Goal: Complete application form

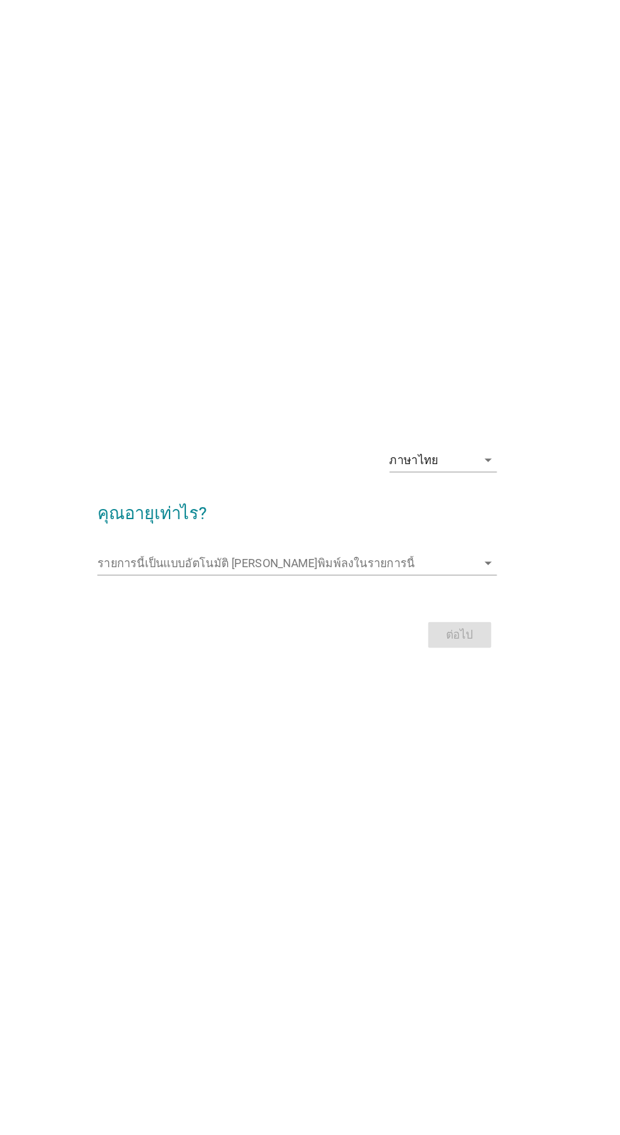
scroll to position [14, 0]
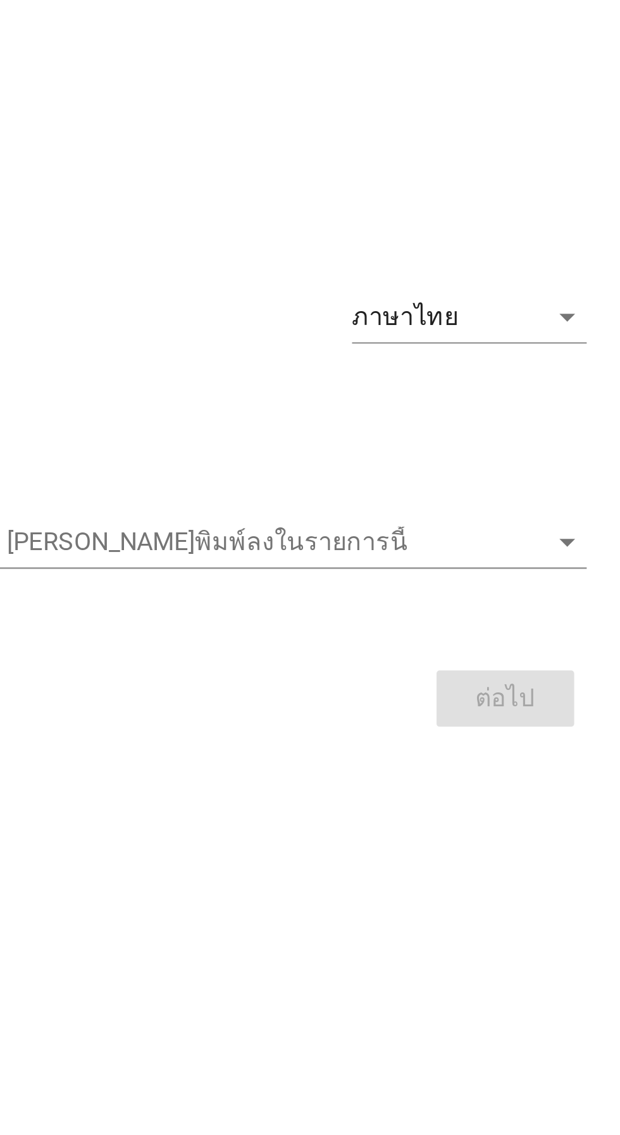
click at [429, 580] on input "รายการนี้เป็นแบบอัตโนมัติ คุณสามารถพิมพ์ลงในรายการนี้" at bounding box center [300, 570] width 334 height 20
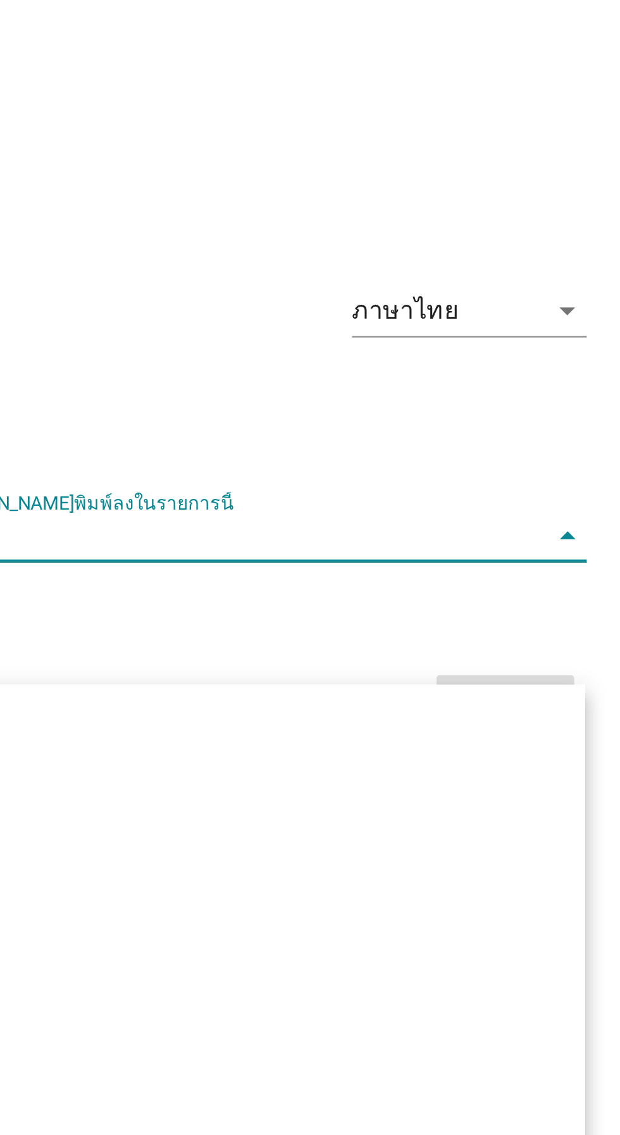
scroll to position [13, 0]
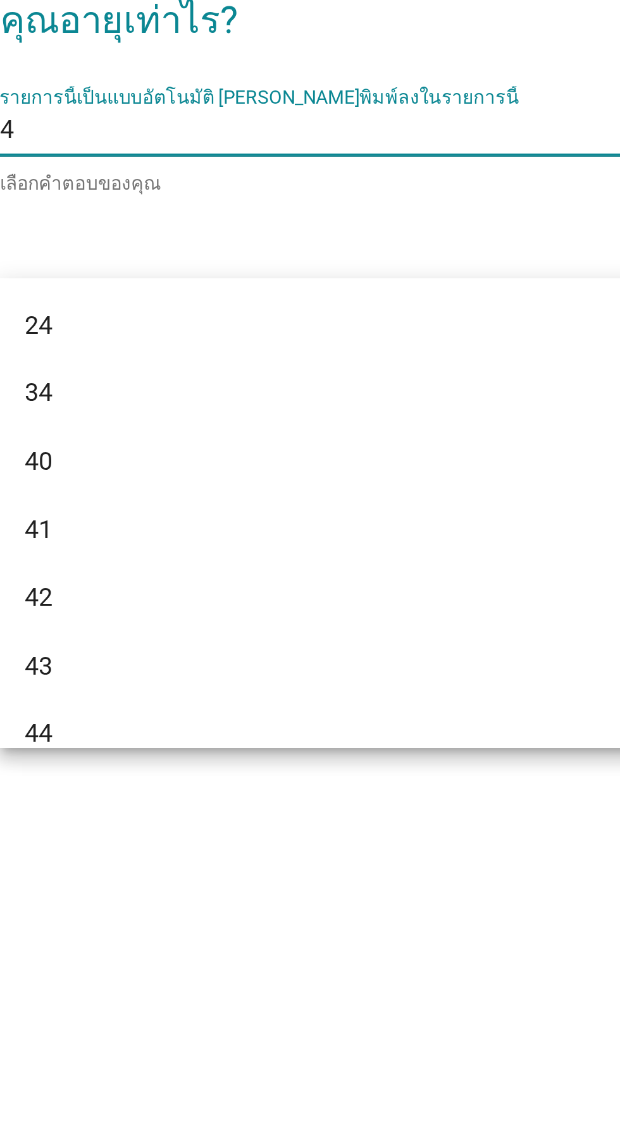
type input "46"
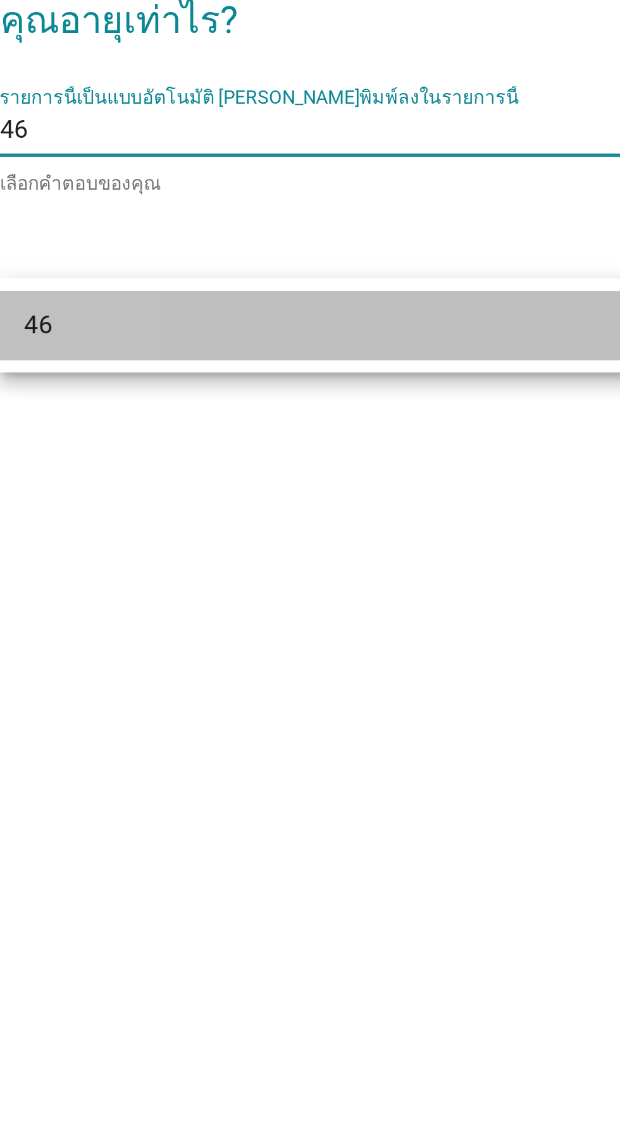
click at [304, 656] on div "46" at bounding box center [309, 648] width 352 height 28
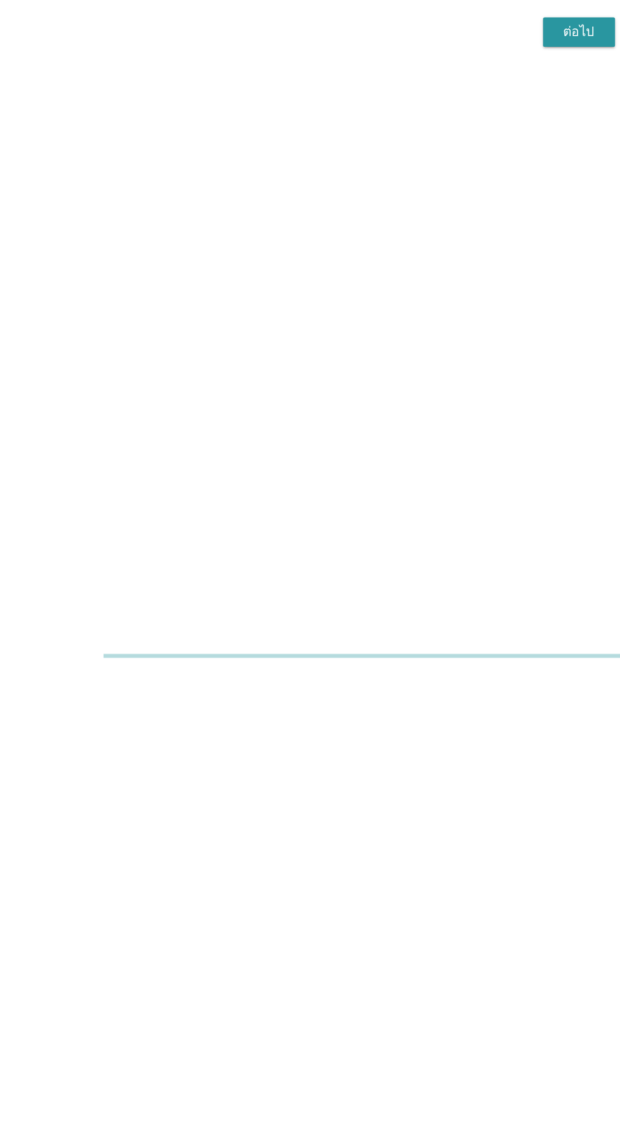
click at [460, 644] on div "ต่อไป" at bounding box center [453, 636] width 35 height 15
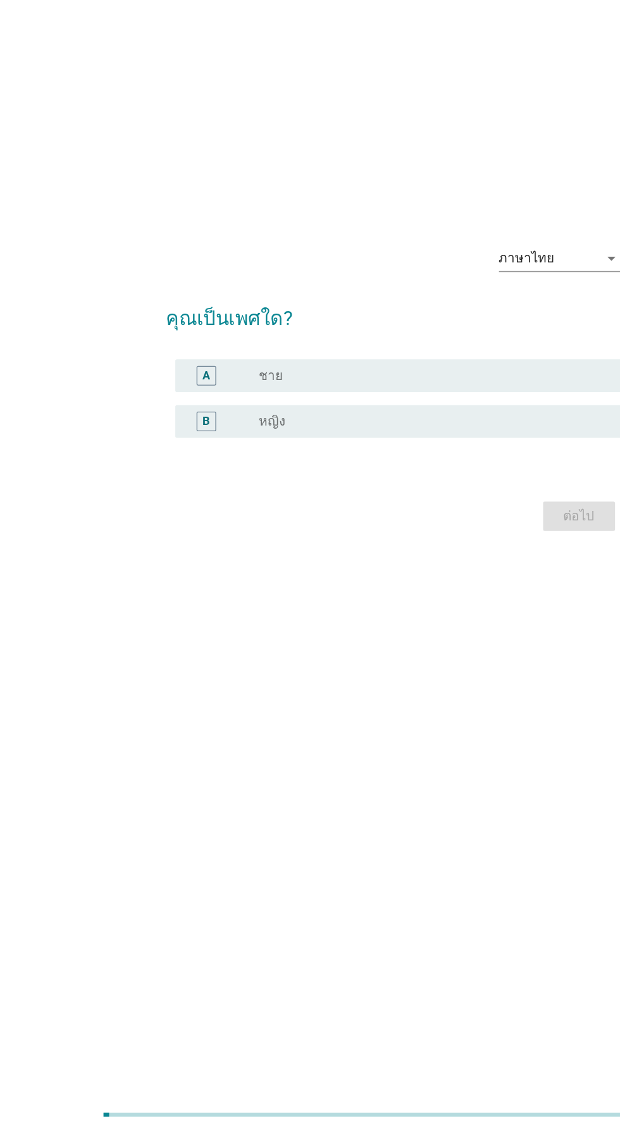
scroll to position [0, 0]
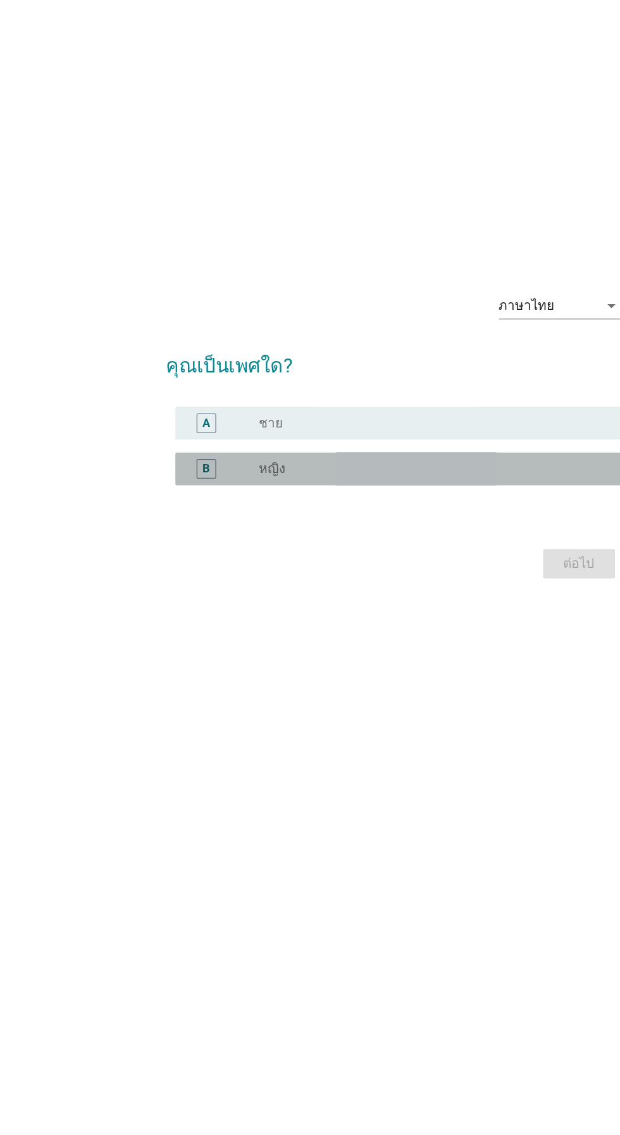
click at [169, 604] on div "B" at bounding box center [164, 596] width 15 height 15
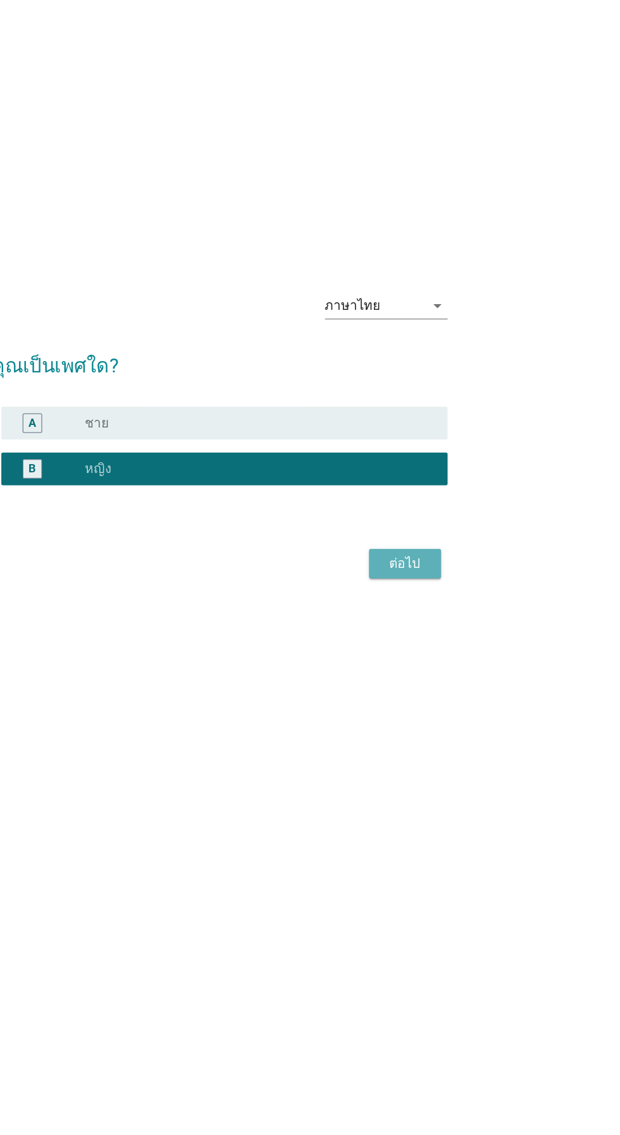
click at [463, 678] on div "ต่อไป" at bounding box center [453, 670] width 35 height 15
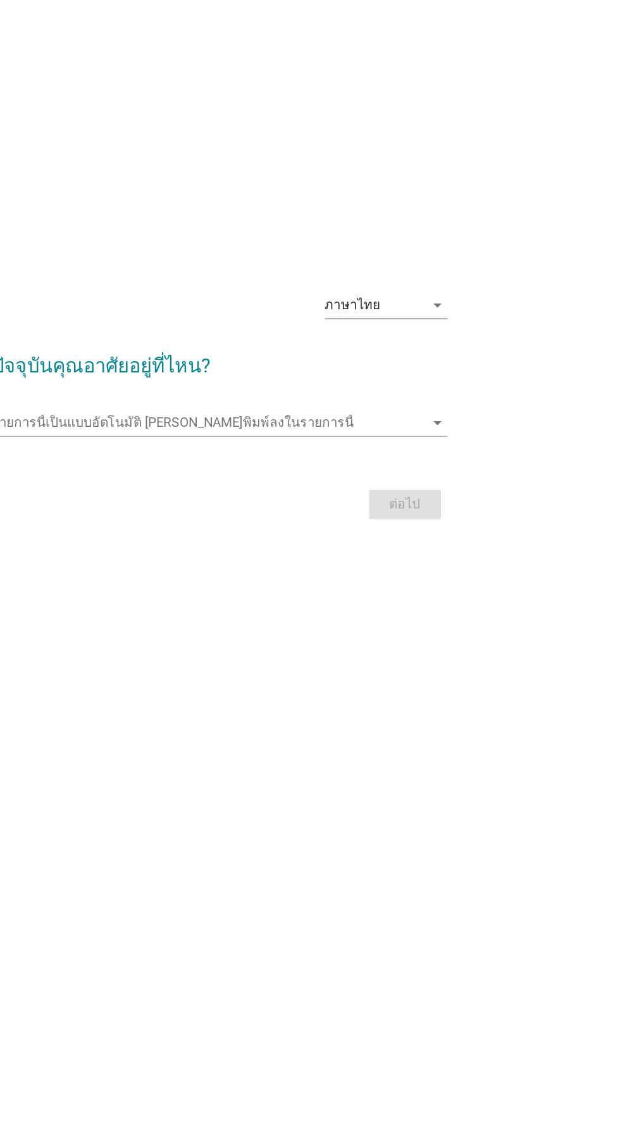
scroll to position [23, 0]
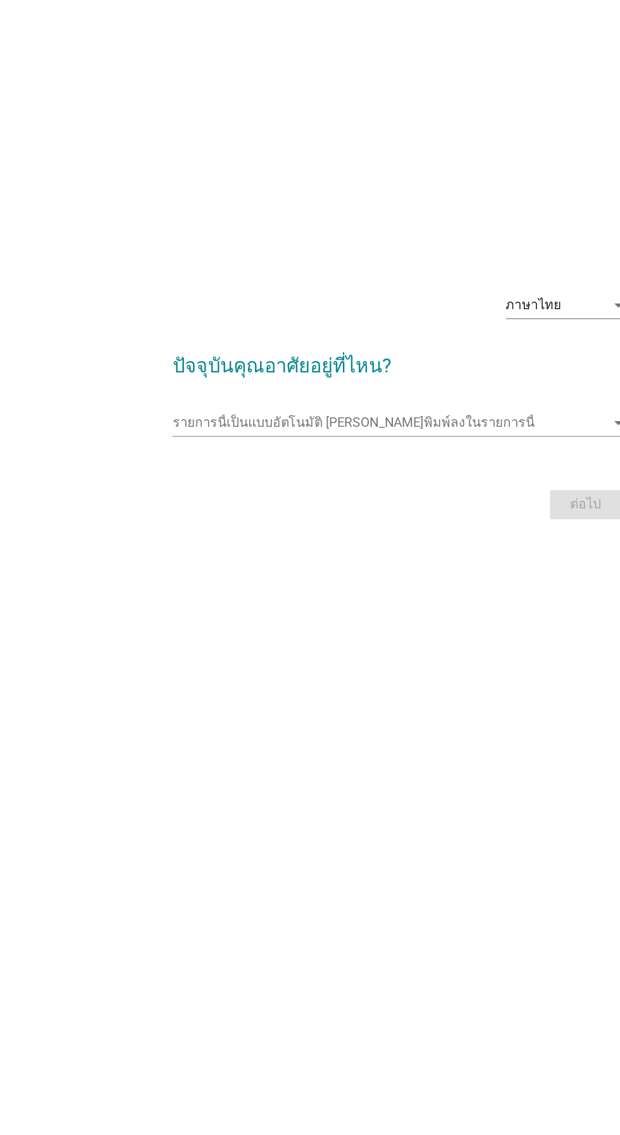
click at [204, 571] on input "รายการนี้เป็นแบบอัตโนมัติ คุณสามารถพิมพ์ลงในรายการนี้" at bounding box center [300, 561] width 334 height 20
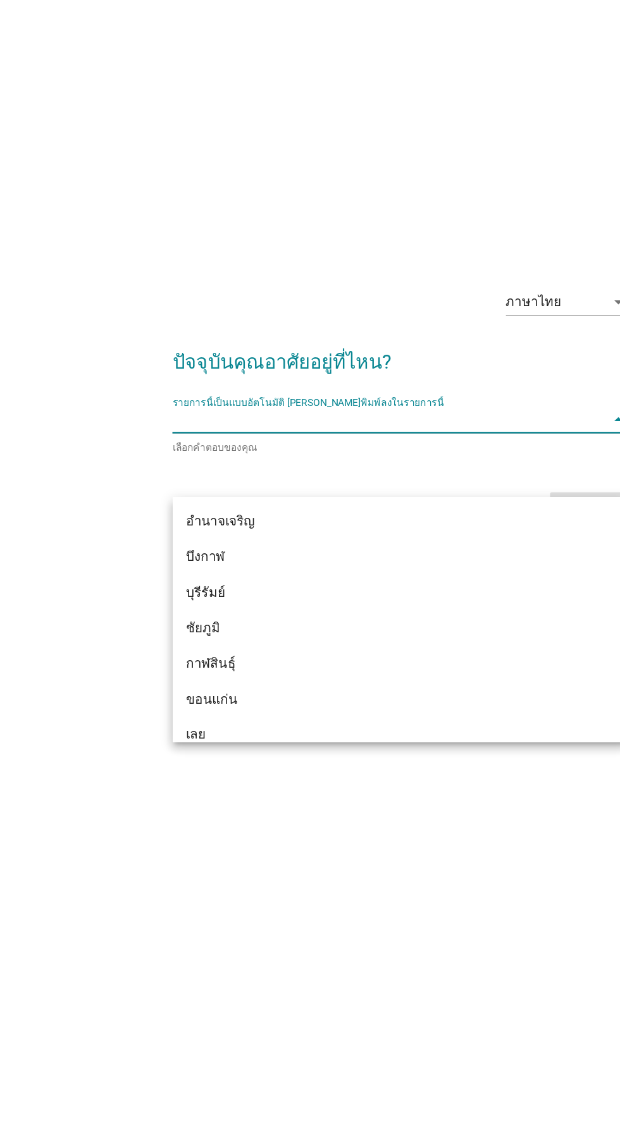
scroll to position [21, 0]
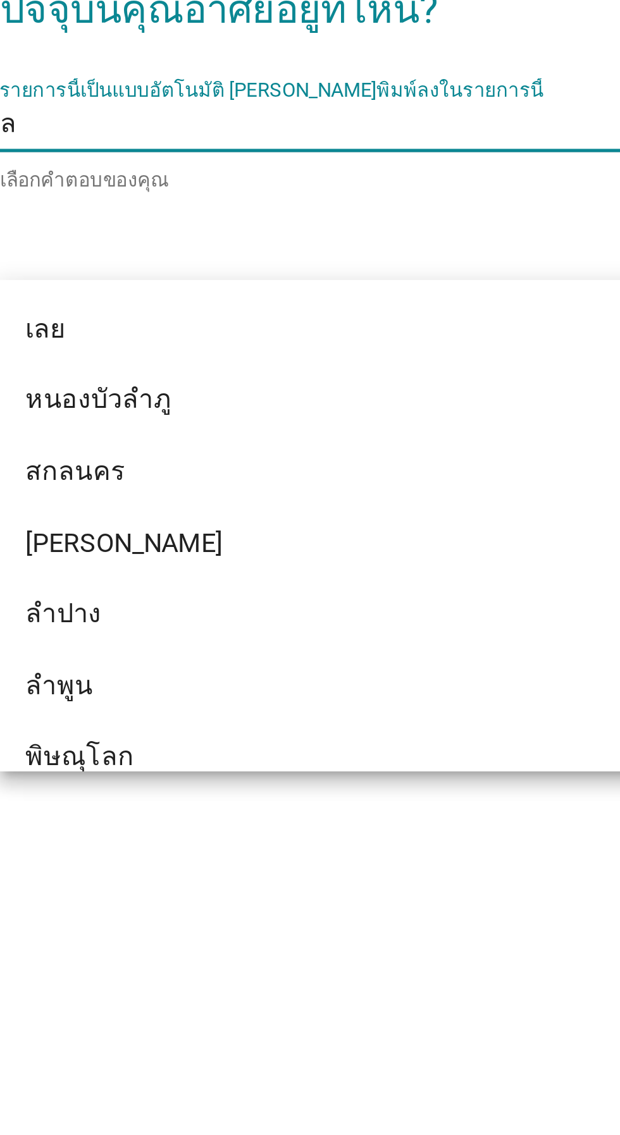
type input "ลพ"
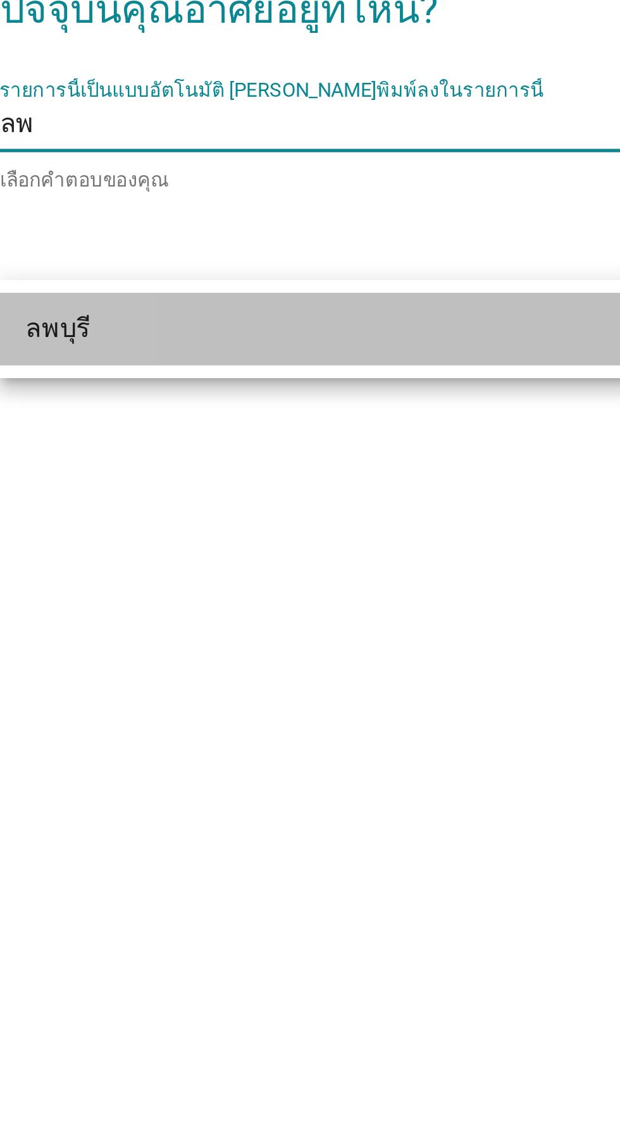
click at [264, 642] on div "ลพบุรี" at bounding box center [296, 639] width 304 height 15
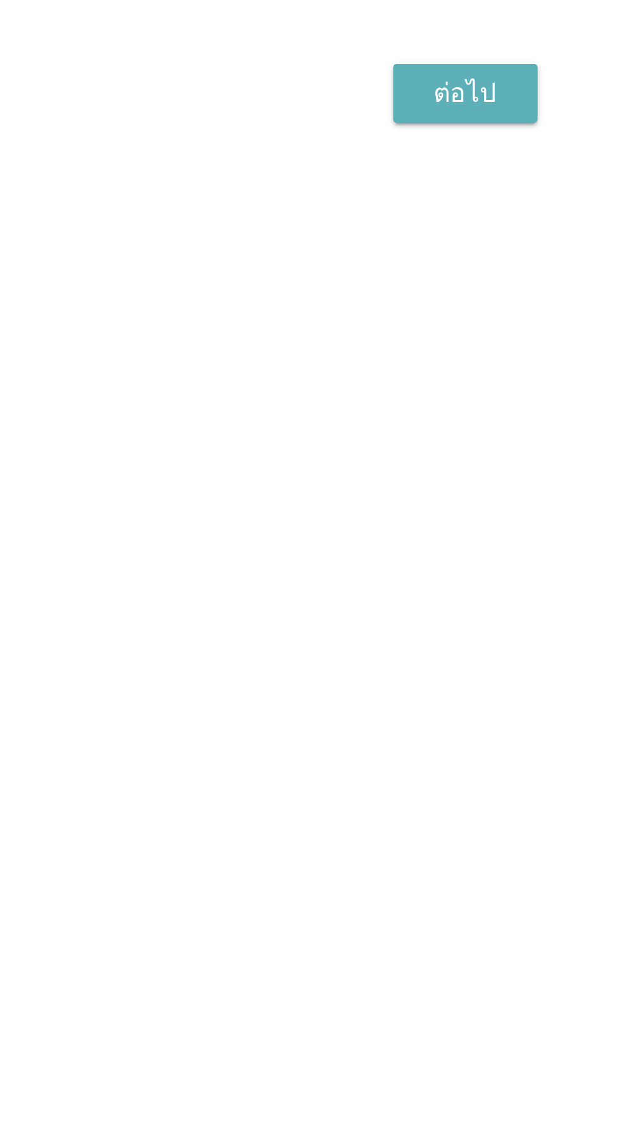
click at [459, 639] on button "ต่อไป" at bounding box center [453, 627] width 56 height 23
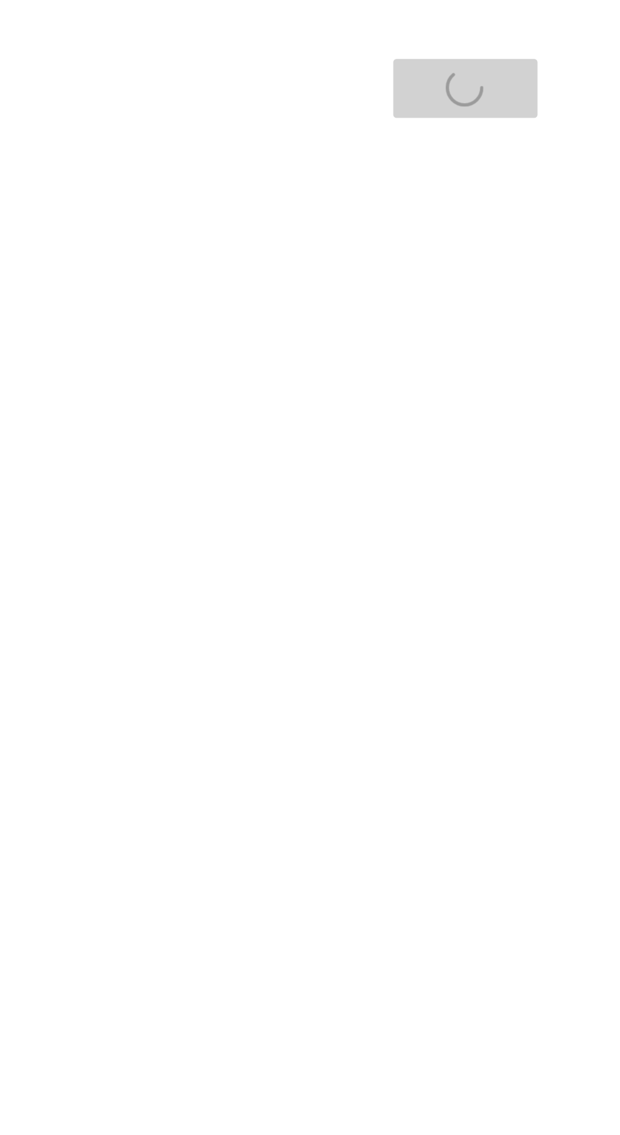
scroll to position [23, 0]
